Goal: Check status

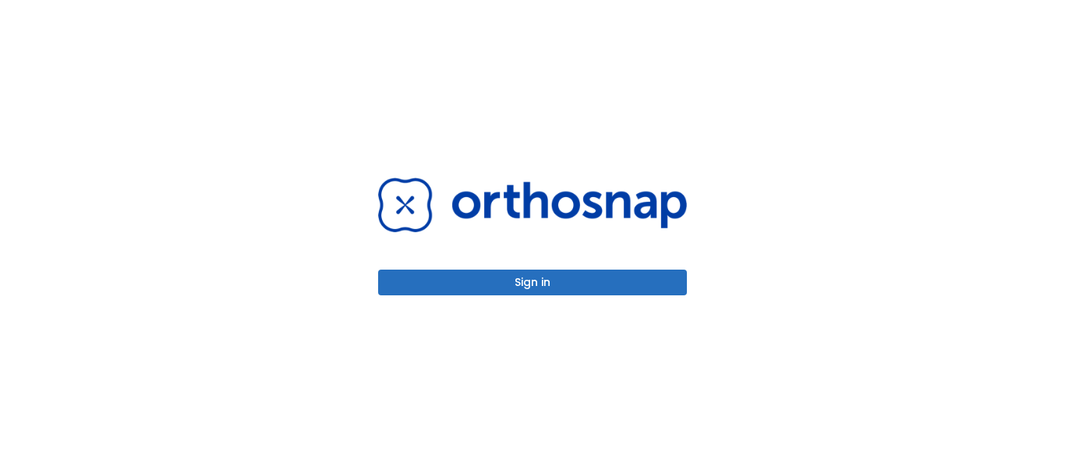
click at [530, 281] on button "Sign in" at bounding box center [532, 283] width 309 height 26
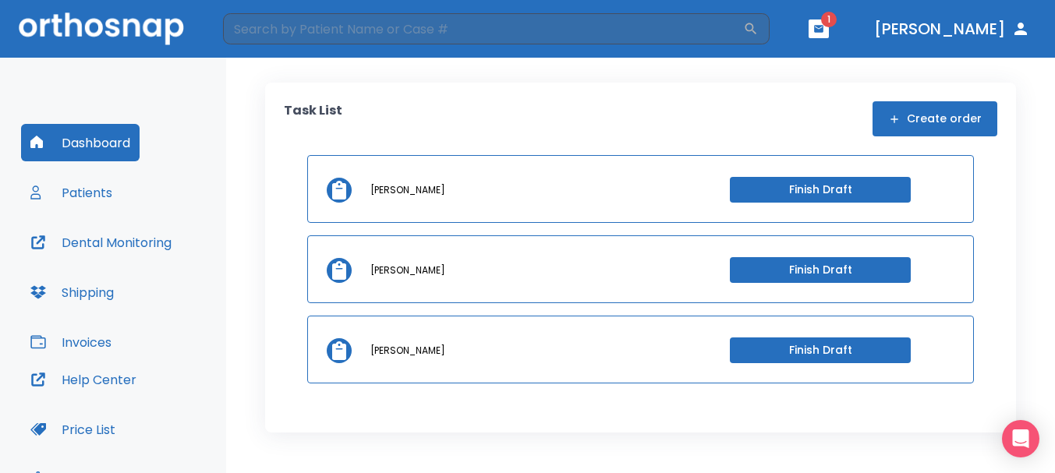
click at [824, 30] on icon "button" at bounding box center [818, 28] width 9 height 7
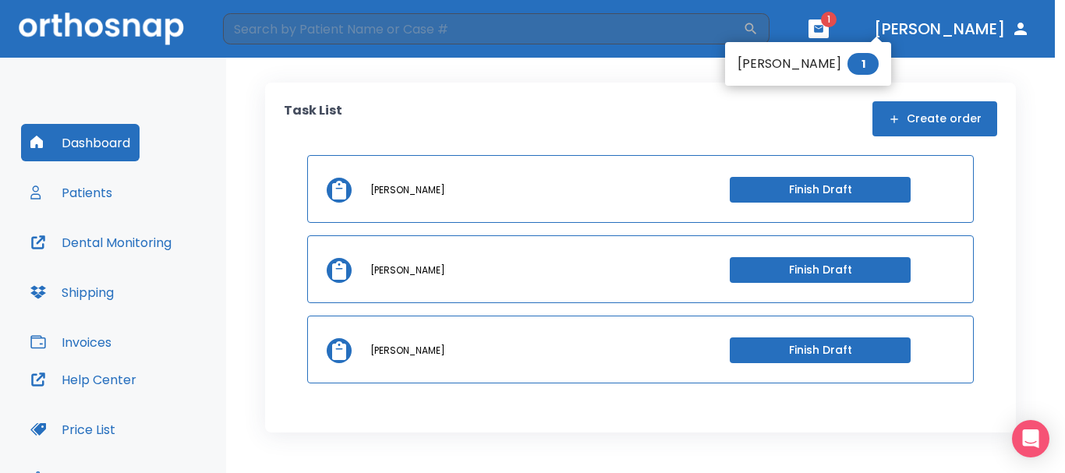
click at [802, 65] on li "[PERSON_NAME] 1" at bounding box center [808, 63] width 166 height 31
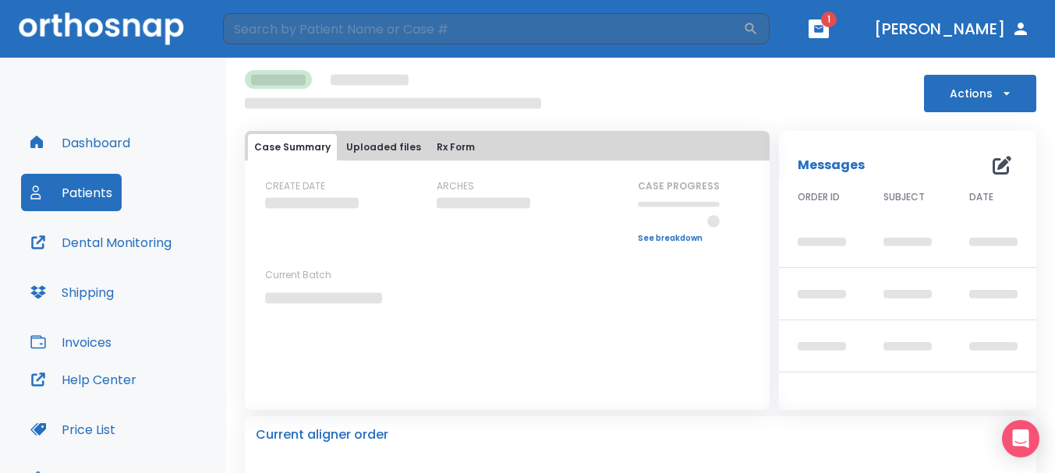
click at [824, 34] on icon "button" at bounding box center [818, 28] width 11 height 11
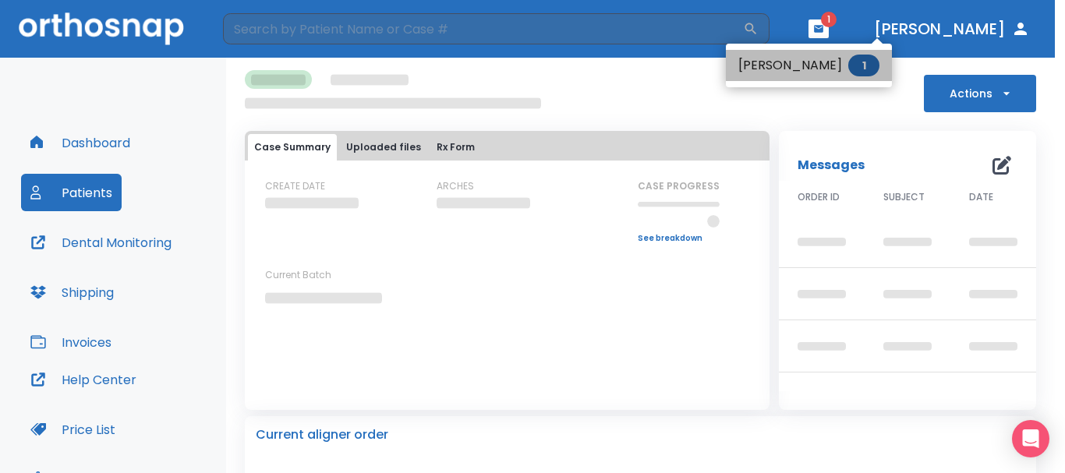
click at [836, 62] on li "[PERSON_NAME] 1" at bounding box center [809, 65] width 166 height 31
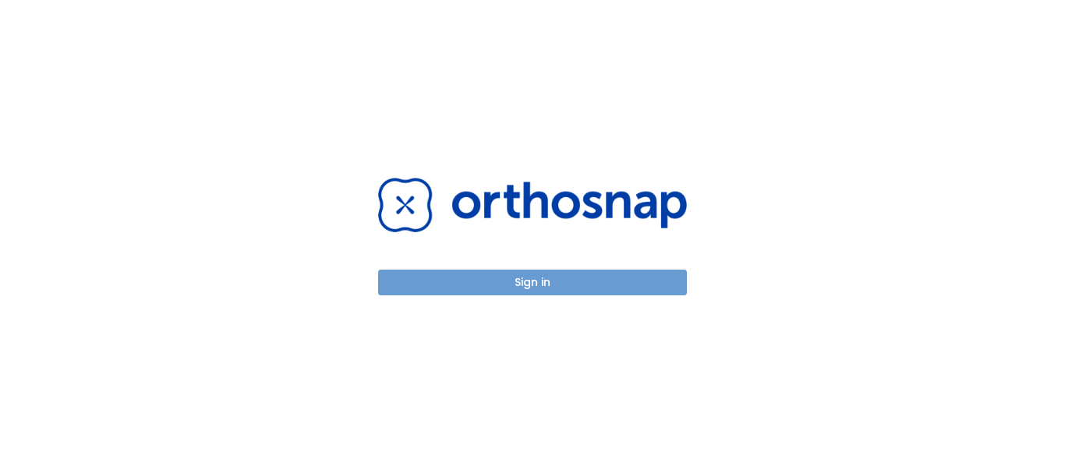
click at [548, 277] on button "Sign in" at bounding box center [532, 283] width 309 height 26
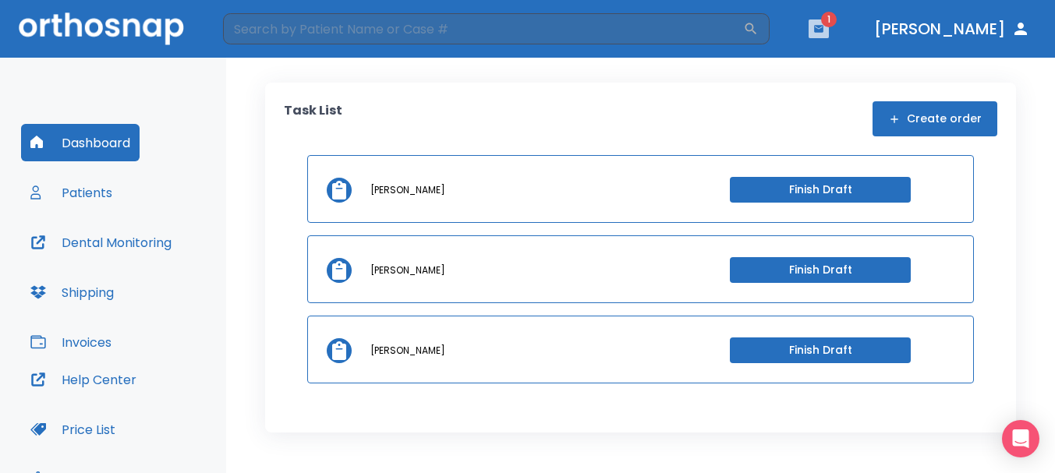
click at [824, 34] on icon "button" at bounding box center [818, 28] width 11 height 11
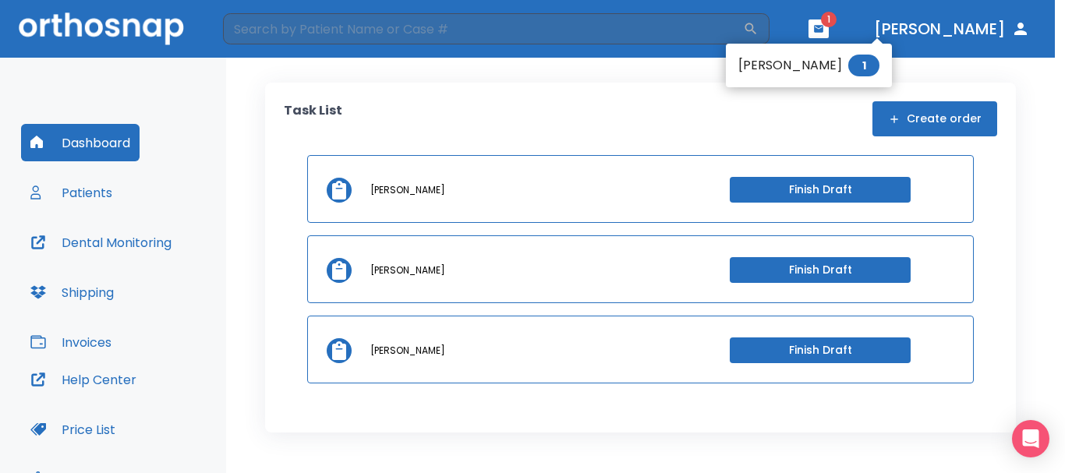
click at [823, 62] on li "[PERSON_NAME] 1" at bounding box center [809, 65] width 166 height 31
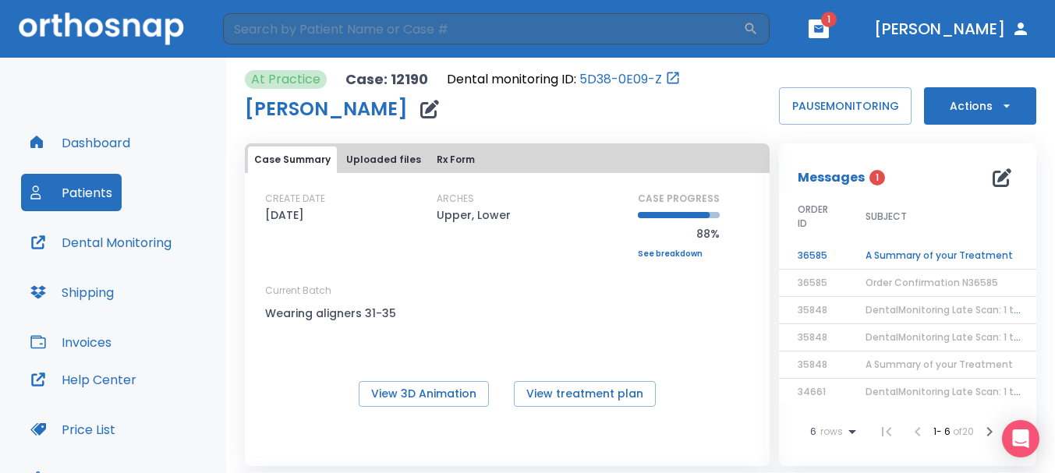
click at [878, 254] on td "A Summary of your Treatment" at bounding box center [944, 256] width 195 height 27
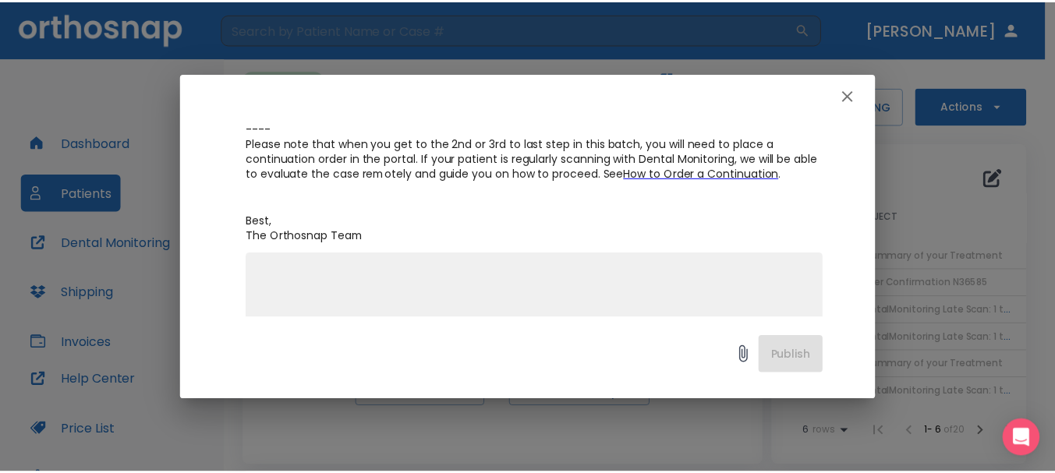
scroll to position [446, 0]
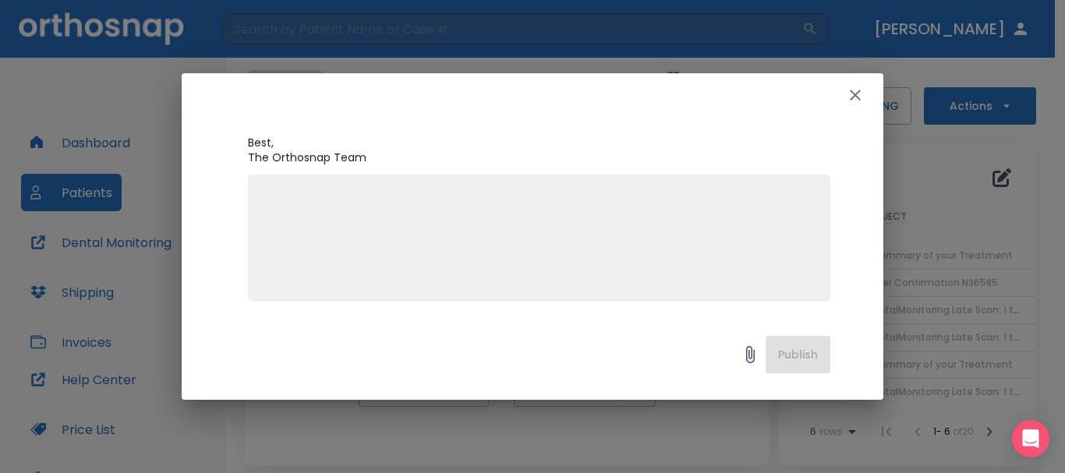
click at [856, 98] on icon "button" at bounding box center [855, 95] width 19 height 19
